Goal: Subscribe to service/newsletter

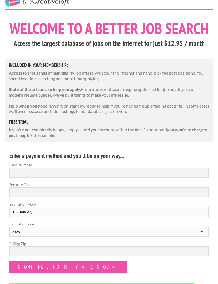
scroll to position [13, 0]
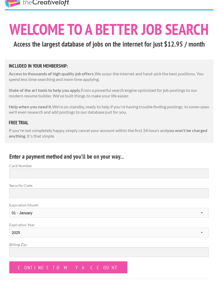
click at [64, 264] on input "Continue to my account" at bounding box center [68, 268] width 118 height 12
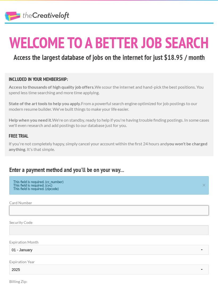
click at [89, 206] on input "Card Number" at bounding box center [109, 210] width 200 height 10
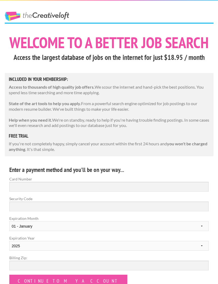
scroll to position [28, 0]
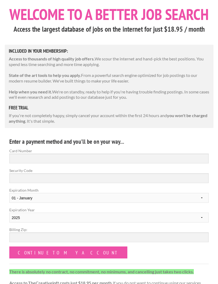
click at [67, 29] on h3 "Access the largest database of jobs on the internet for just $18.95 / month" at bounding box center [109, 29] width 209 height 10
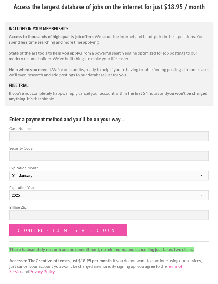
scroll to position [0, 0]
